Goal: Task Accomplishment & Management: Use online tool/utility

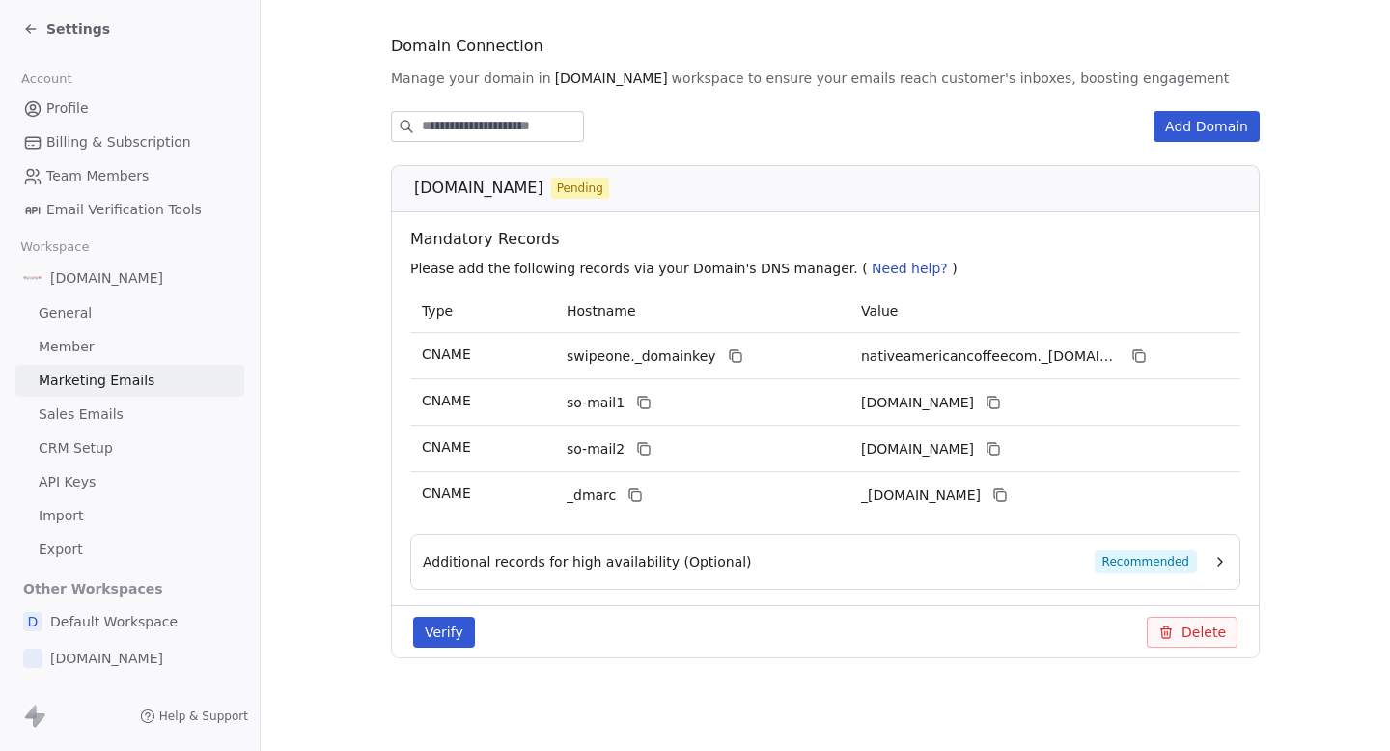
click at [27, 33] on icon at bounding box center [30, 28] width 15 height 15
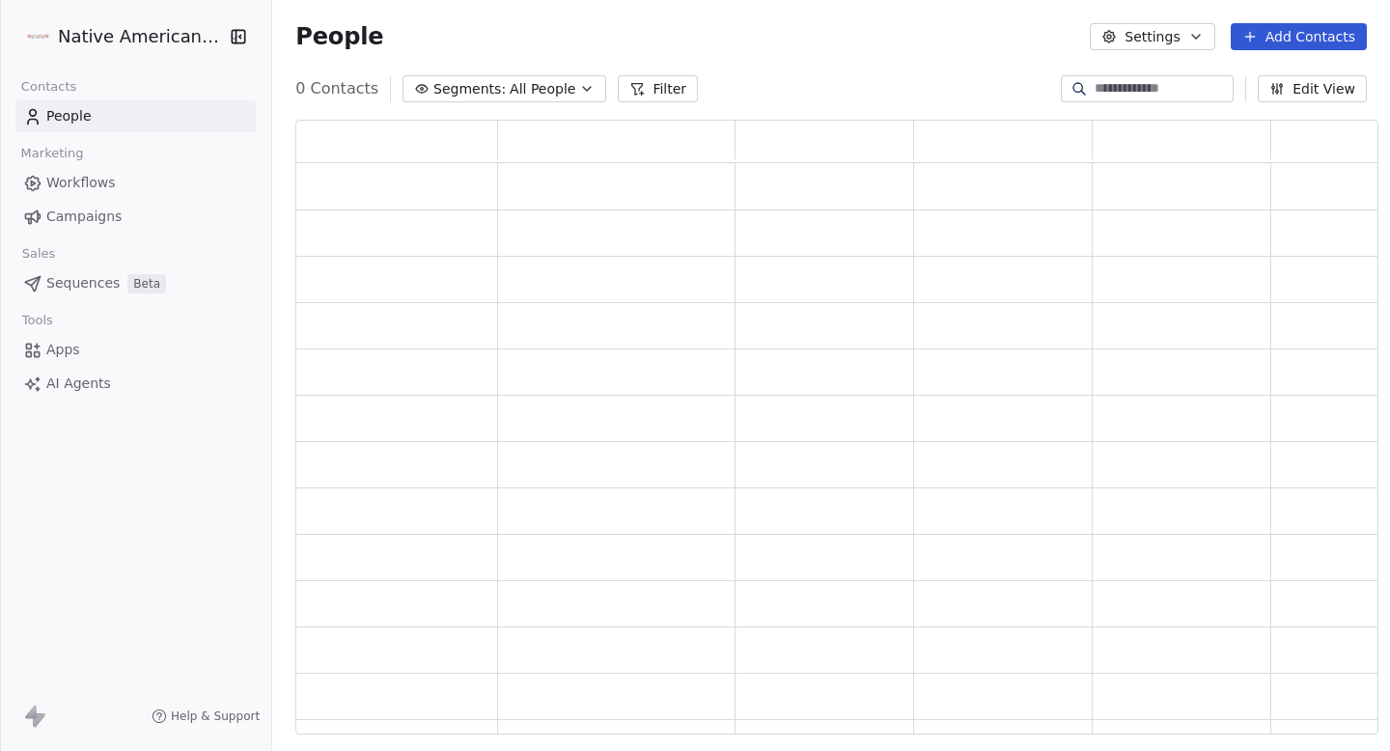
scroll to position [615, 1083]
click at [88, 207] on span "Campaigns" at bounding box center [83, 216] width 75 height 20
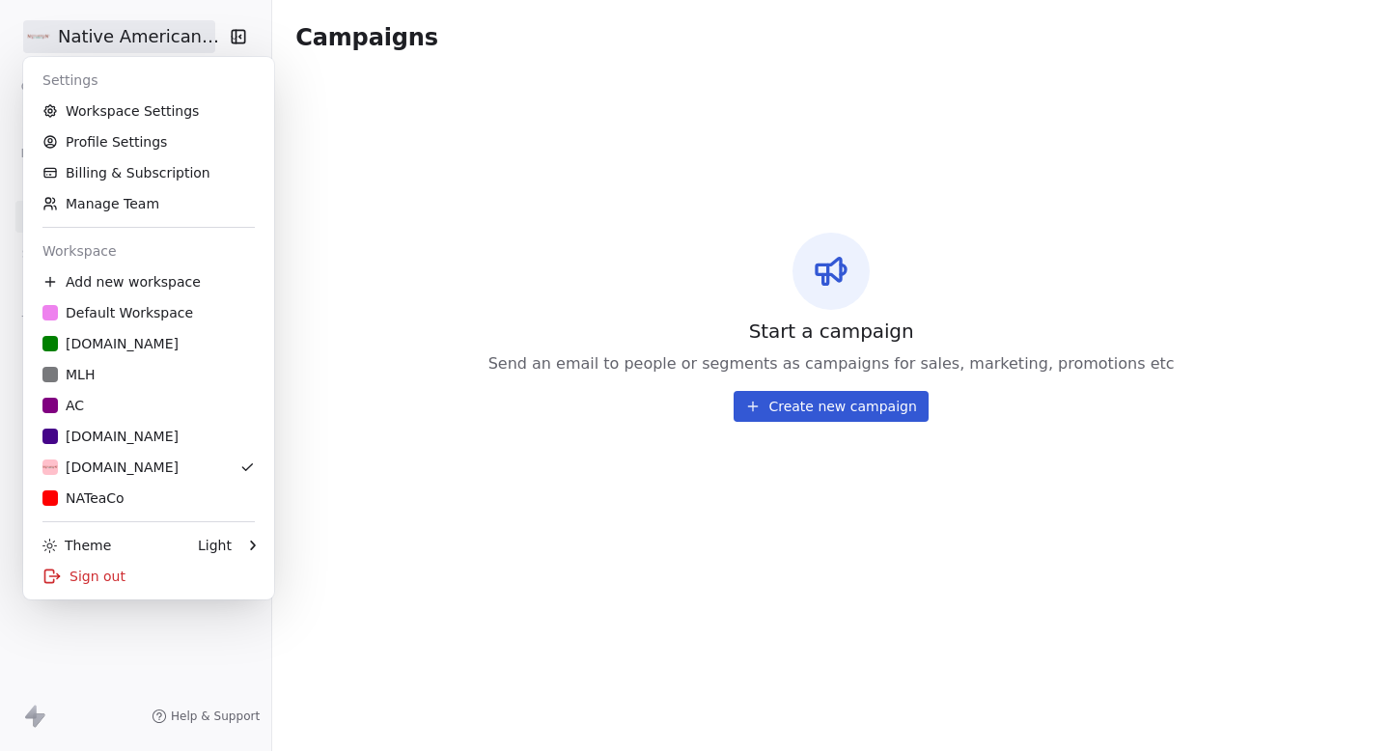
click at [144, 47] on html "Native American Coffee Contacts People Marketing Workflows Campaigns Sales Sequ…" at bounding box center [695, 375] width 1390 height 751
click at [119, 437] on div "[DOMAIN_NAME]" at bounding box center [110, 435] width 136 height 19
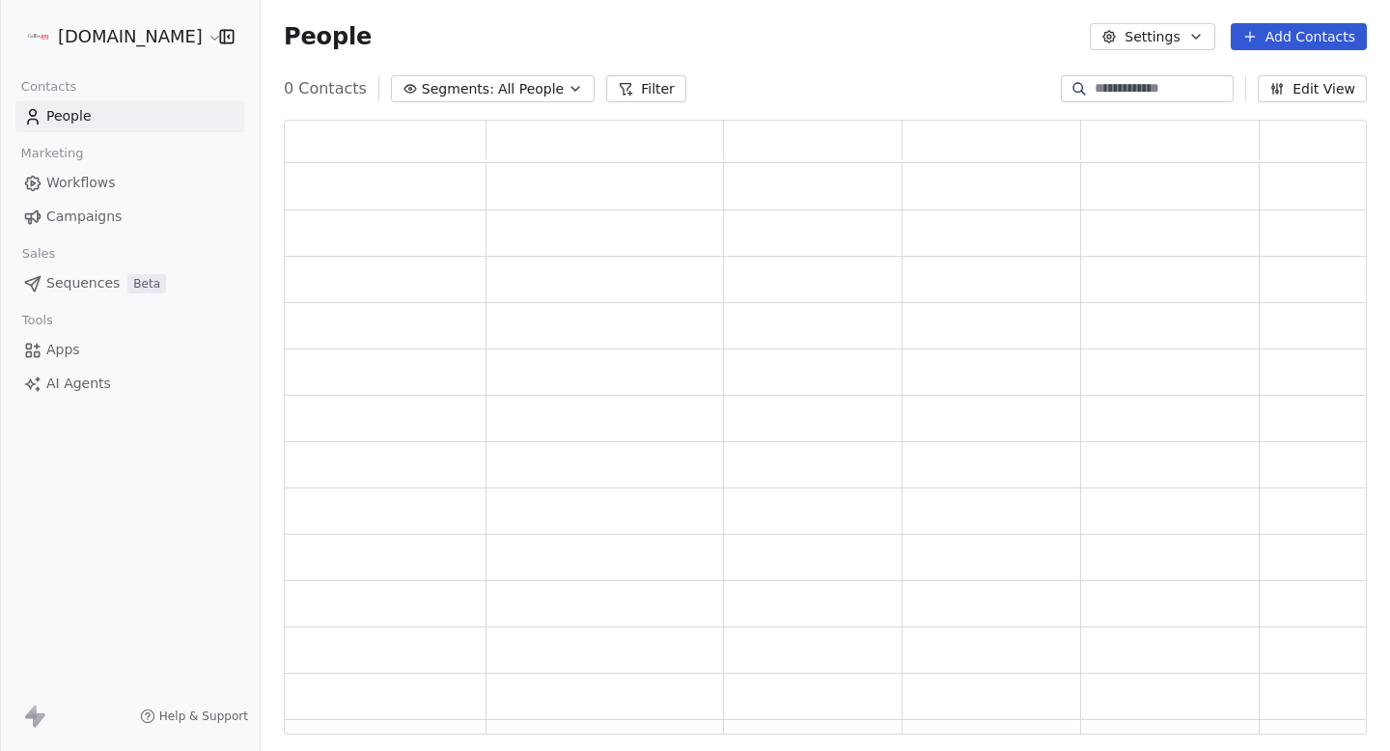
scroll to position [615, 1083]
click at [110, 215] on span "Campaigns" at bounding box center [83, 216] width 75 height 20
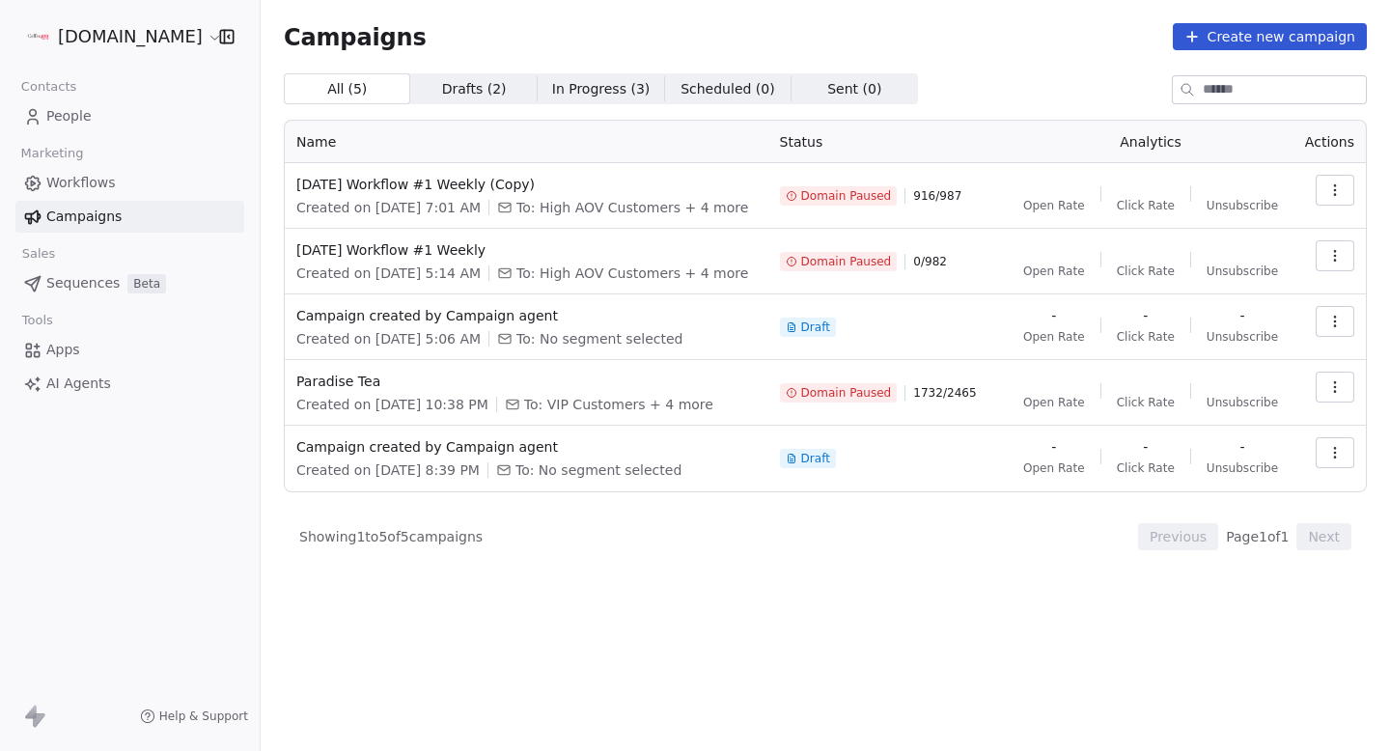
click at [478, 283] on span "Created on [DATE] 5:14 AM" at bounding box center [388, 272] width 184 height 19
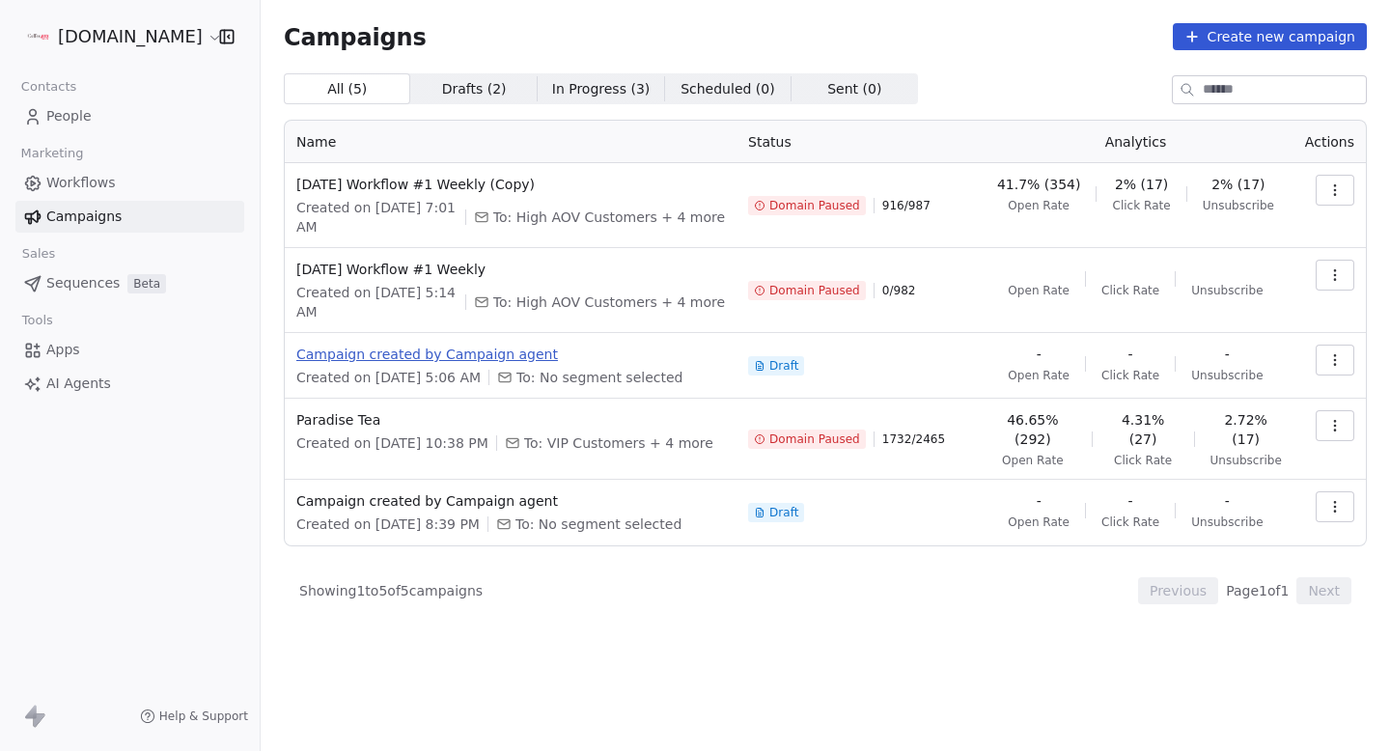
click at [465, 350] on span "Campaign created by Campaign agent" at bounding box center [510, 353] width 428 height 19
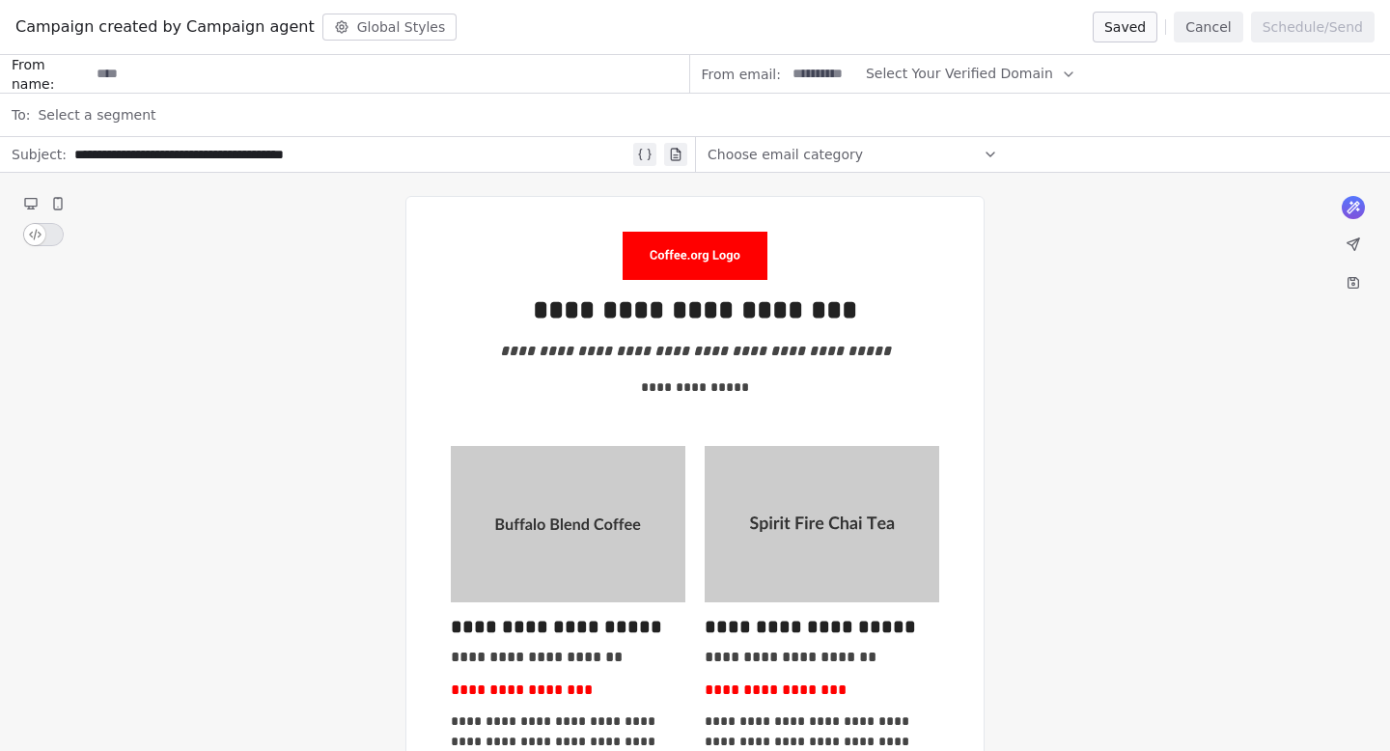
click at [1209, 19] on button "Cancel" at bounding box center [1207, 27] width 69 height 31
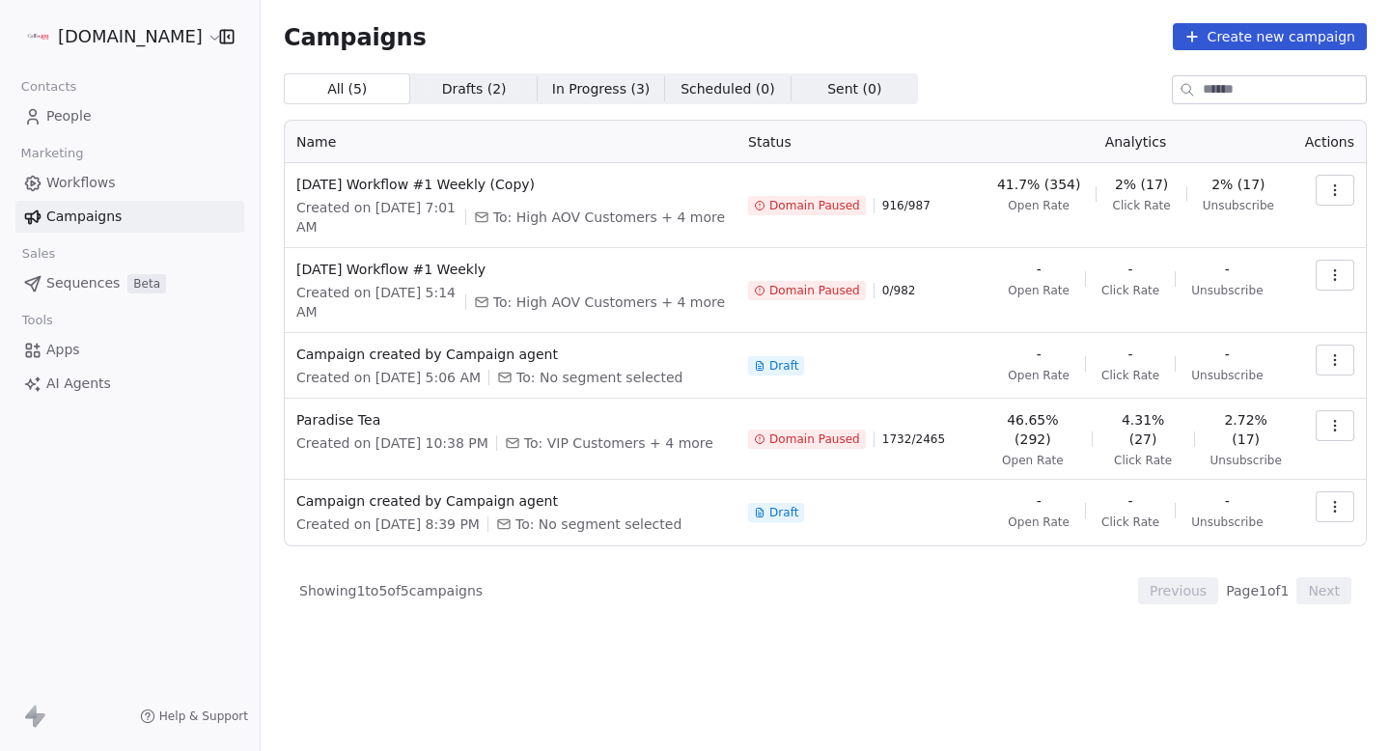
click at [480, 514] on span "Created on [DATE] 8:39 PM" at bounding box center [387, 523] width 183 height 19
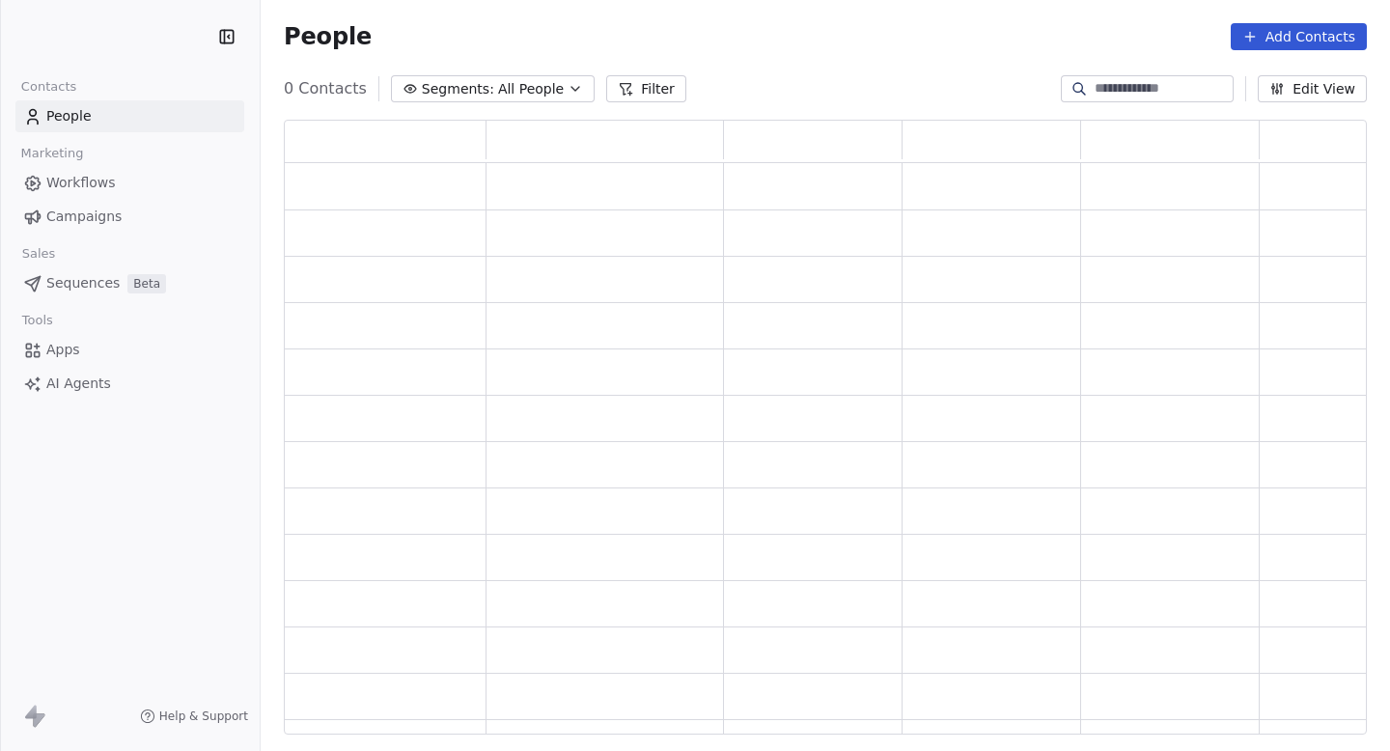
scroll to position [615, 1083]
